Goal: Task Accomplishment & Management: Manage account settings

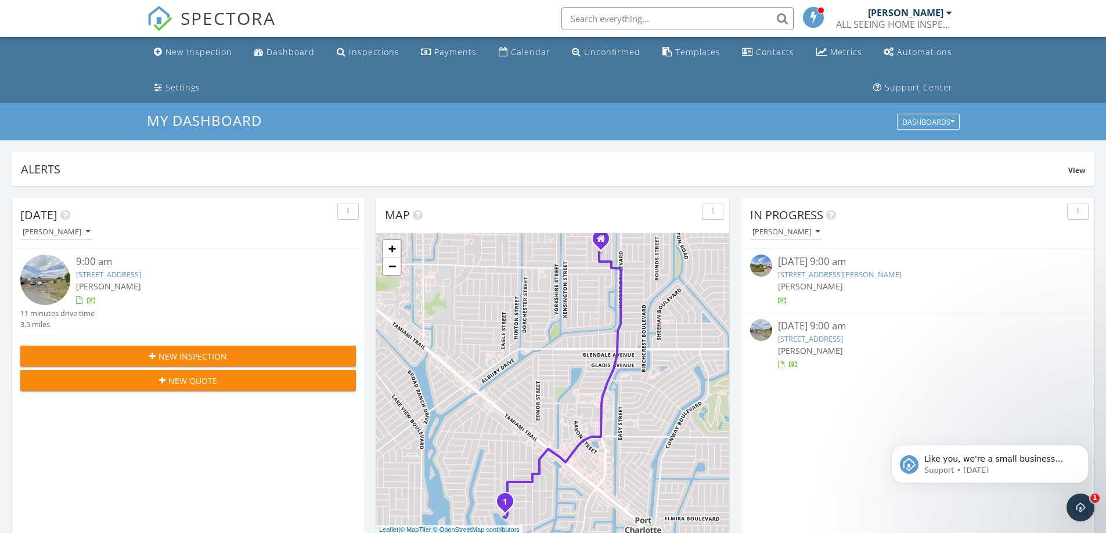
click at [141, 275] on link "3408 Pinetree St, Port Charlotte, FL 33952" at bounding box center [108, 274] width 65 height 10
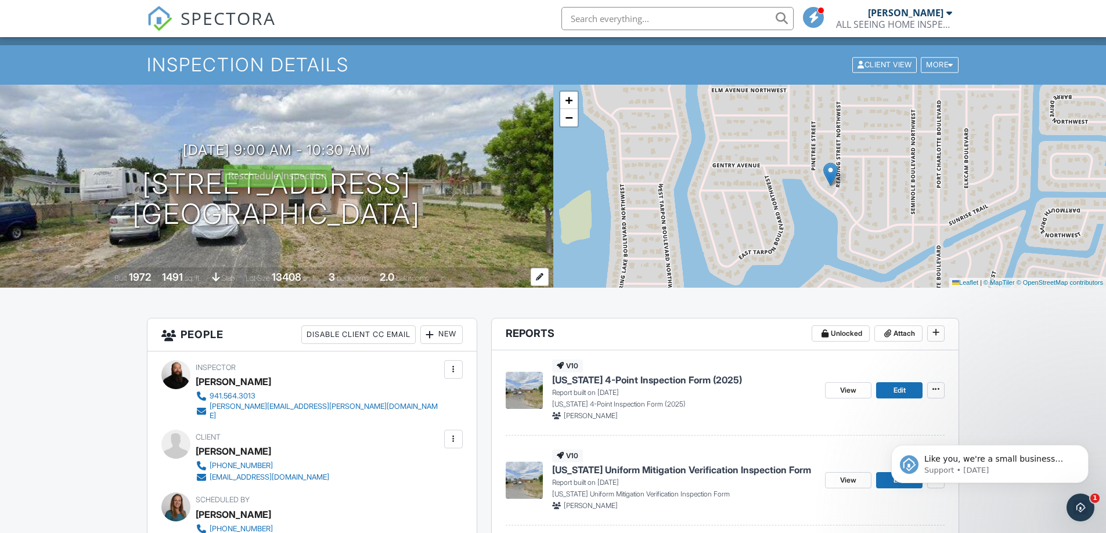
scroll to position [174, 0]
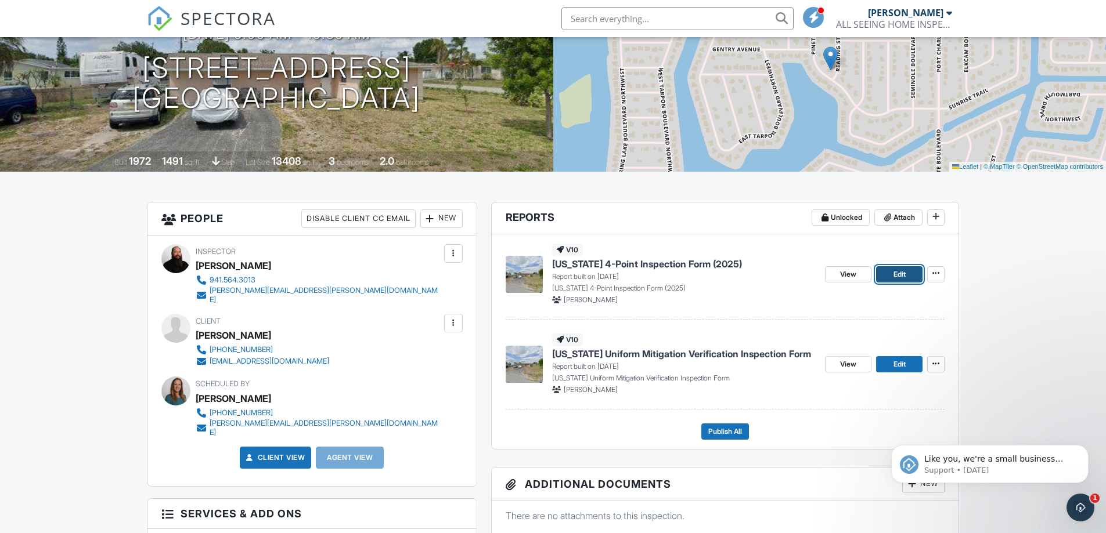
click at [896, 276] on span "Edit" at bounding box center [899, 275] width 12 height 12
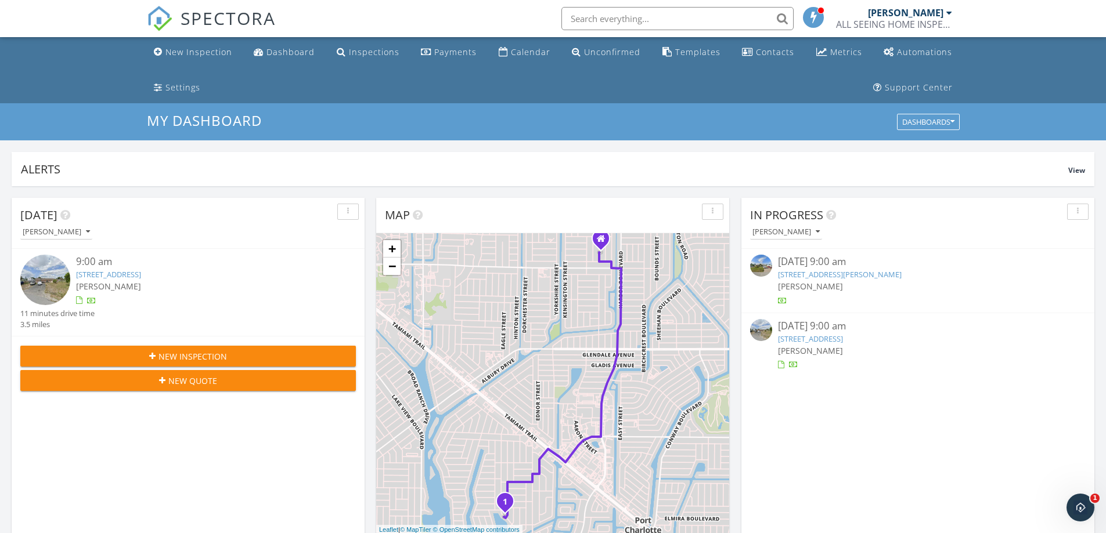
click at [843, 340] on link "3408 Pinetree St, Port Charlotte, FL 33952" at bounding box center [810, 339] width 65 height 10
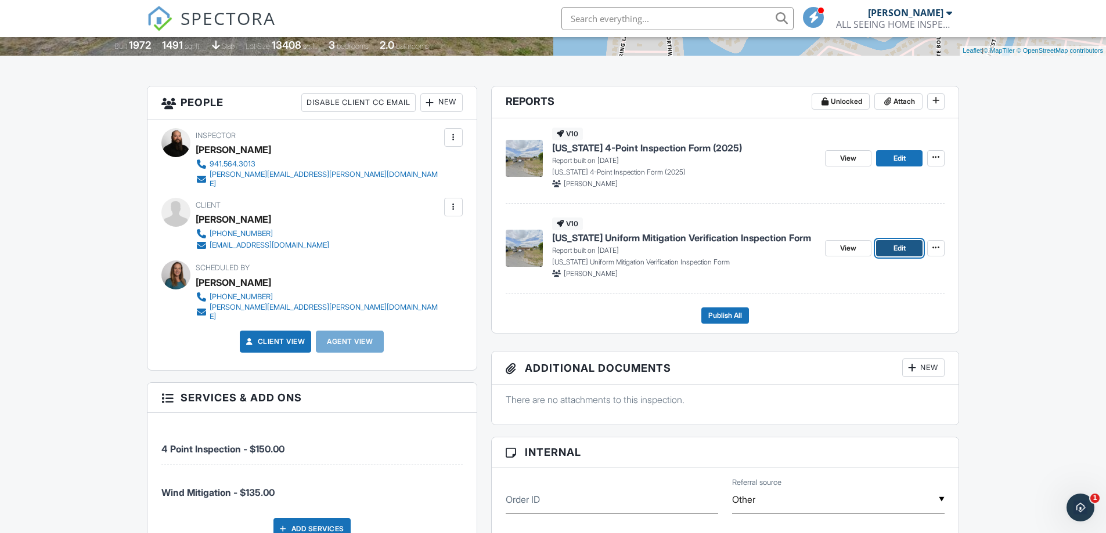
click at [894, 250] on span "Edit" at bounding box center [899, 249] width 12 height 12
click at [842, 250] on span "View" at bounding box center [848, 249] width 16 height 12
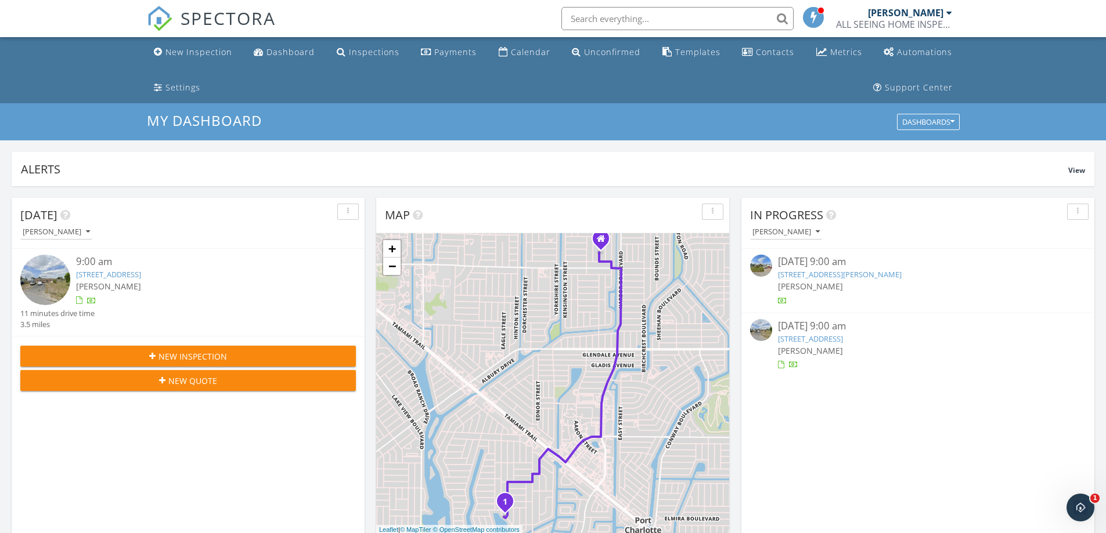
click at [821, 343] on link "3408 Pinetree St, Port Charlotte, FL 33952" at bounding box center [810, 339] width 65 height 10
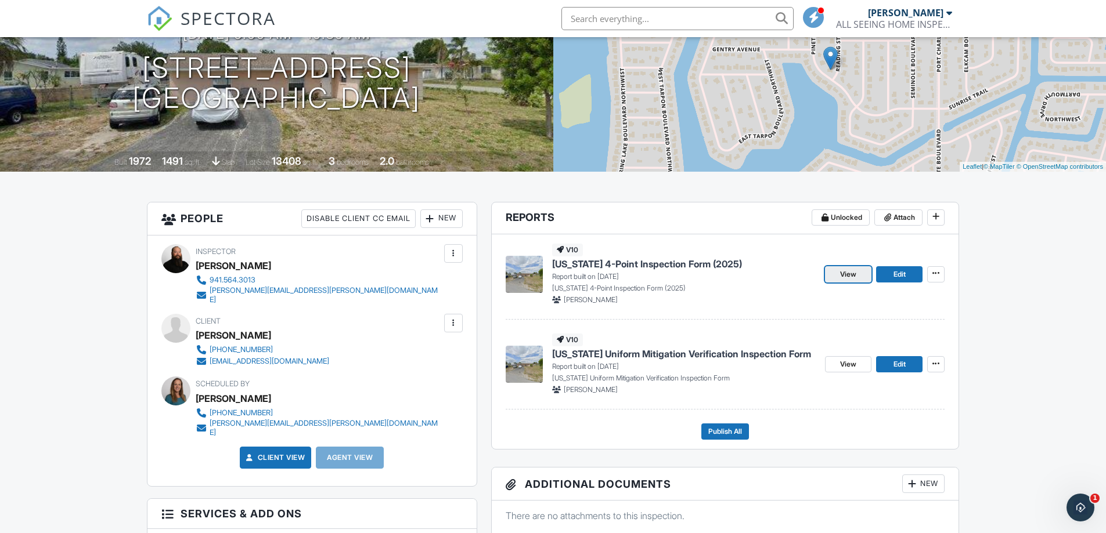
click at [843, 276] on span "View" at bounding box center [848, 275] width 16 height 12
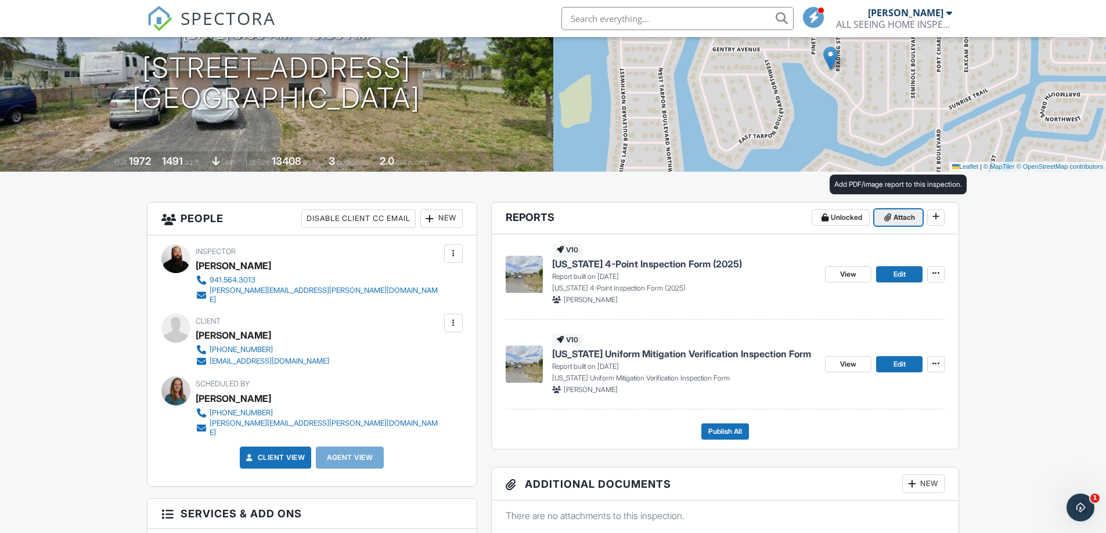
click at [900, 220] on span "Attach" at bounding box center [903, 218] width 21 height 12
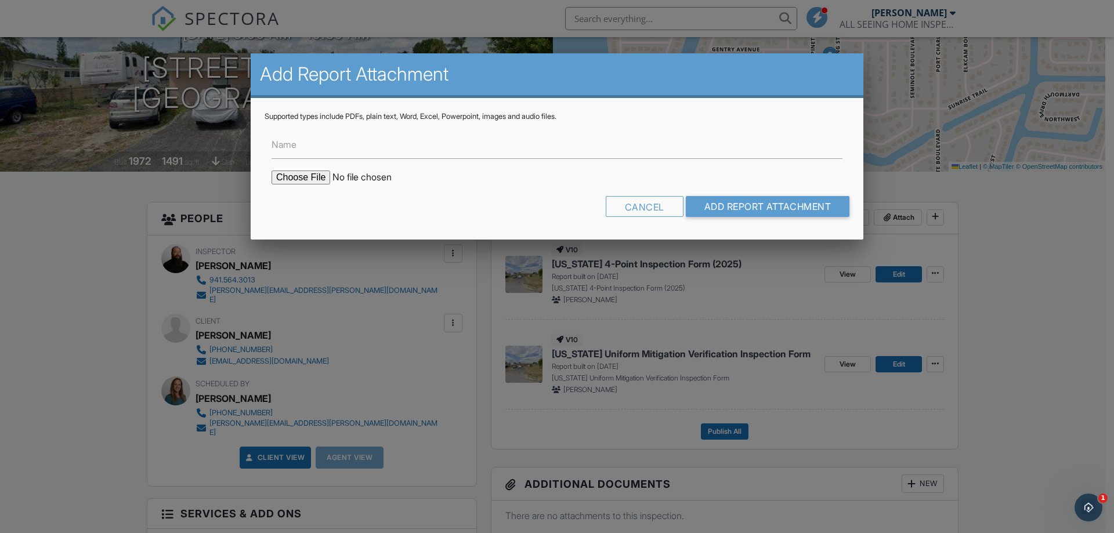
click at [302, 176] on input "file" at bounding box center [370, 178] width 197 height 14
type input "C:\fakepath\Accela Citizen Access.pdf"
click at [286, 144] on label "Name" at bounding box center [284, 144] width 25 height 13
click at [286, 144] on input "Name" at bounding box center [557, 145] width 571 height 28
click at [304, 153] on input "Name" at bounding box center [557, 145] width 571 height 28
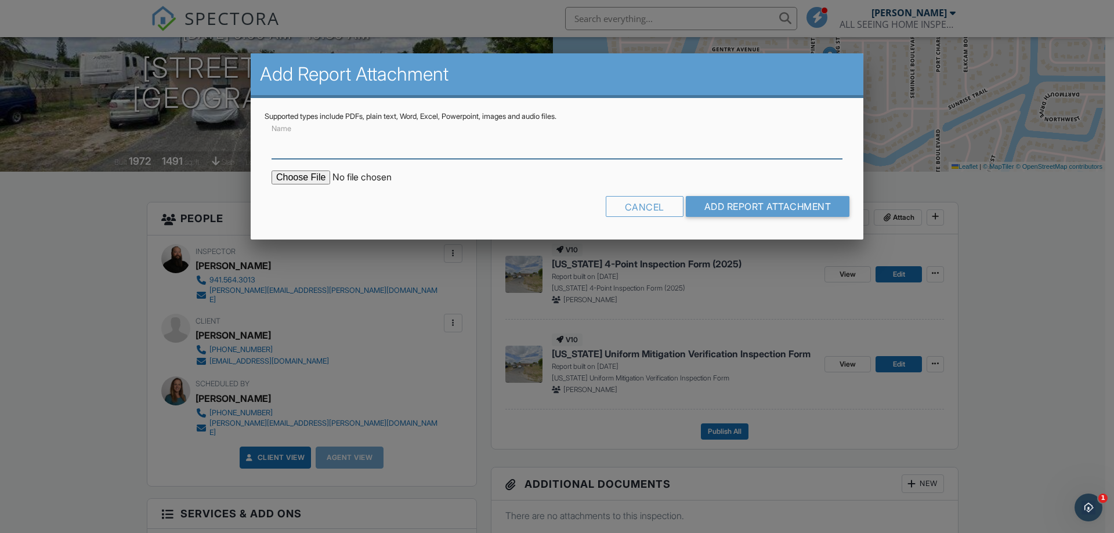
type input "Permit Search"
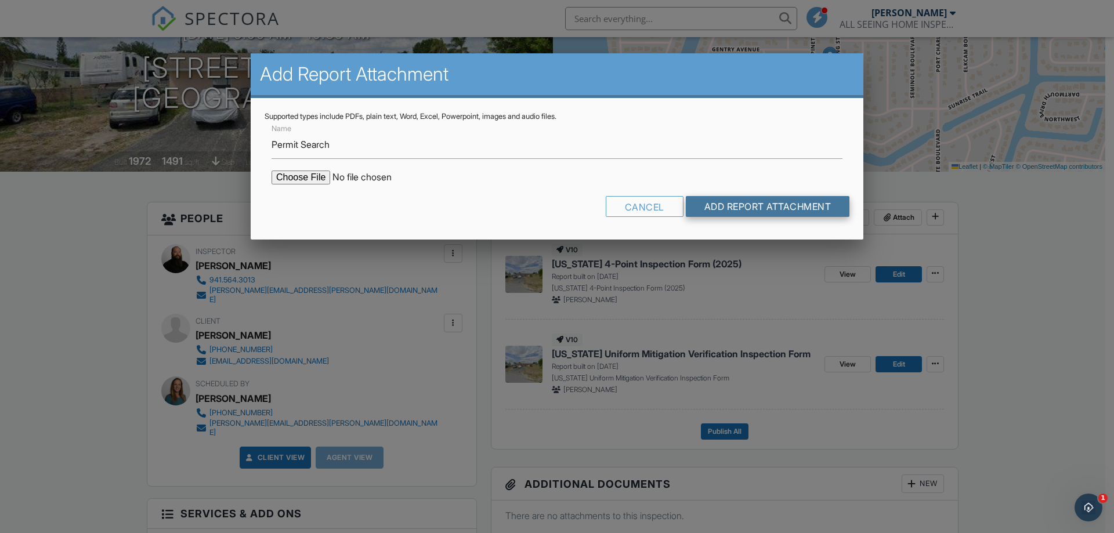
click at [755, 207] on input "Add Report Attachment" at bounding box center [768, 206] width 164 height 21
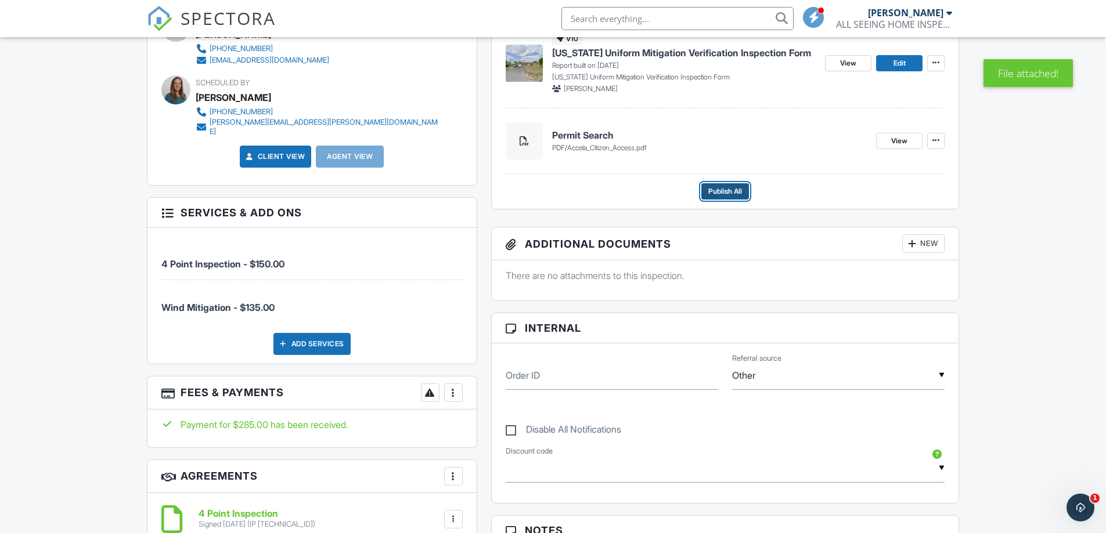
click at [716, 187] on span "Publish All" at bounding box center [725, 192] width 34 height 12
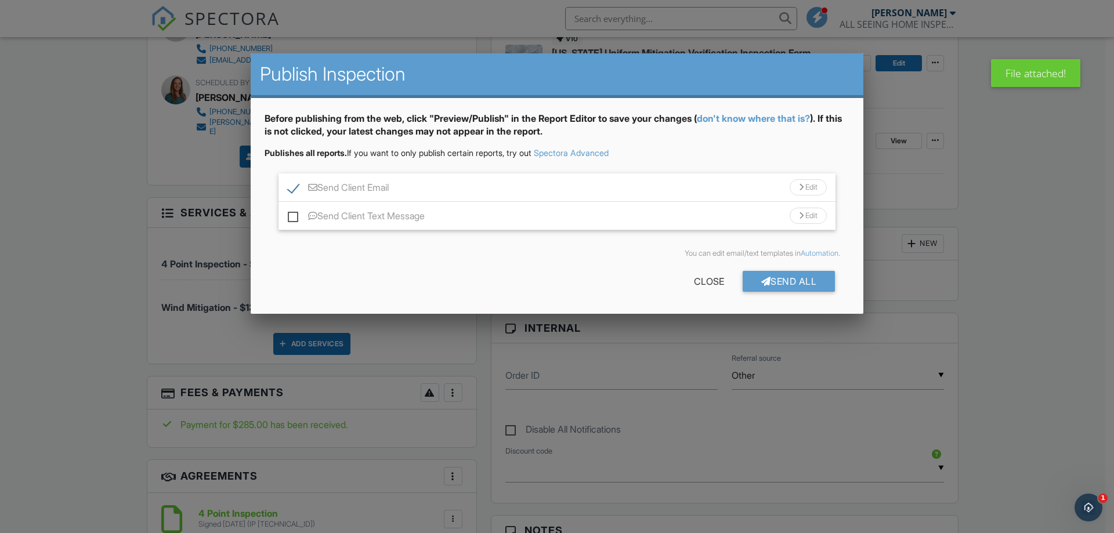
click at [282, 212] on div "Send Client Text Message Edit" at bounding box center [557, 216] width 557 height 28
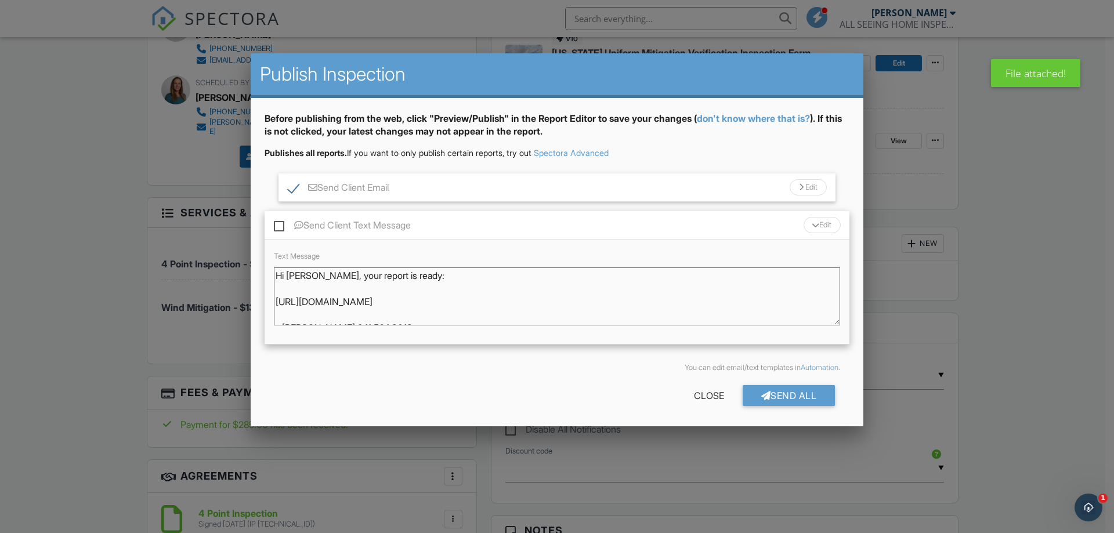
click at [280, 226] on label "Send Client Text Message" at bounding box center [342, 227] width 137 height 15
click at [280, 223] on input "Send Client Text Message" at bounding box center [278, 220] width 8 height 8
checkbox input "true"
click at [788, 402] on div "Send All" at bounding box center [789, 395] width 93 height 21
